Goal: Find contact information: Find contact information

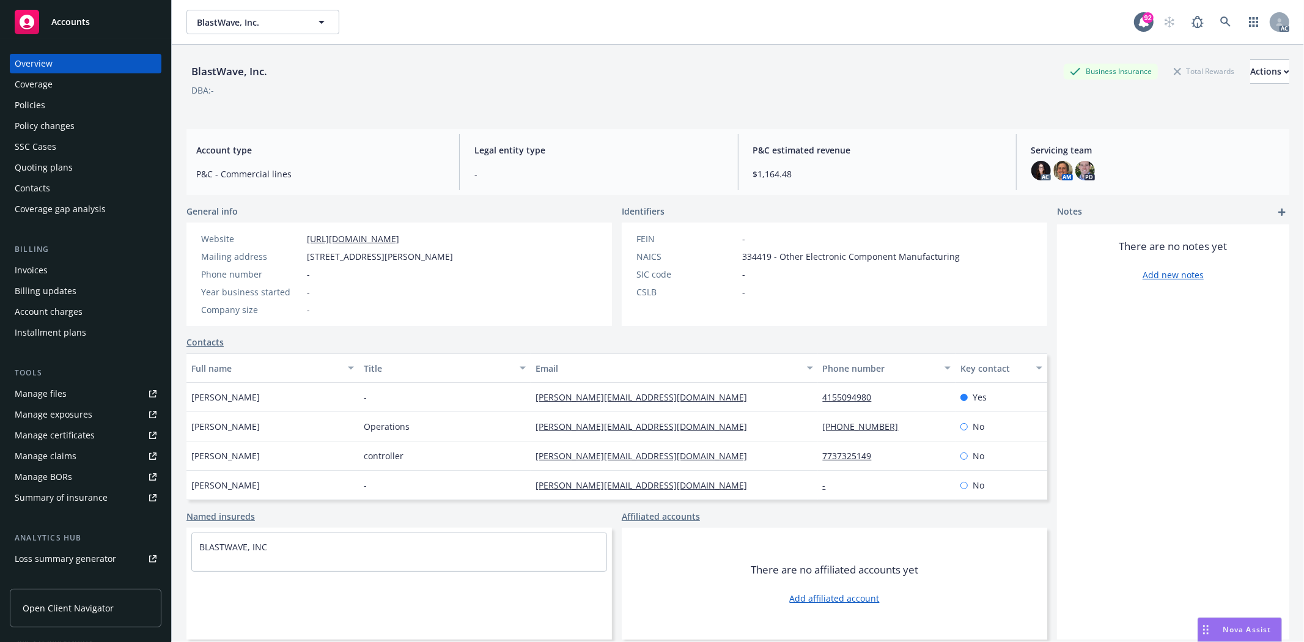
drag, startPoint x: 264, startPoint y: 399, endPoint x: 176, endPoint y: 399, distance: 88.1
click at [176, 399] on div "BlastWave, Inc. Business Insurance Total Rewards Actions DBA: - Account type P&…" at bounding box center [738, 366] width 1132 height 642
copy span "[PERSON_NAME]"
